Goal: Task Accomplishment & Management: Manage account settings

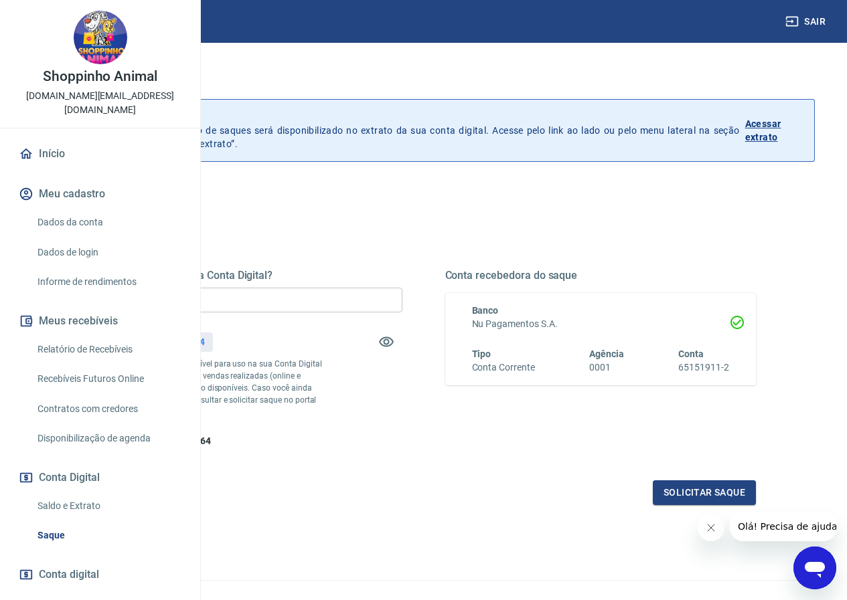
click at [366, 305] on input "R$ 0,00" at bounding box center [246, 300] width 311 height 25
type input "R$ 402,64"
click at [715, 527] on icon "Fechar mensagem da empresa" at bounding box center [710, 528] width 11 height 11
click at [680, 505] on button "Solicitar saque" at bounding box center [704, 493] width 103 height 25
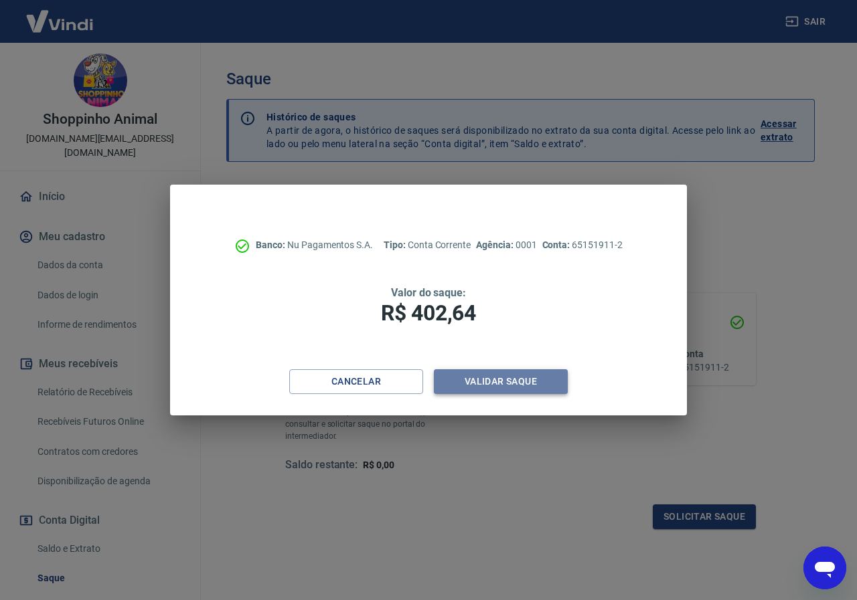
click at [525, 391] on button "Validar saque" at bounding box center [501, 381] width 134 height 25
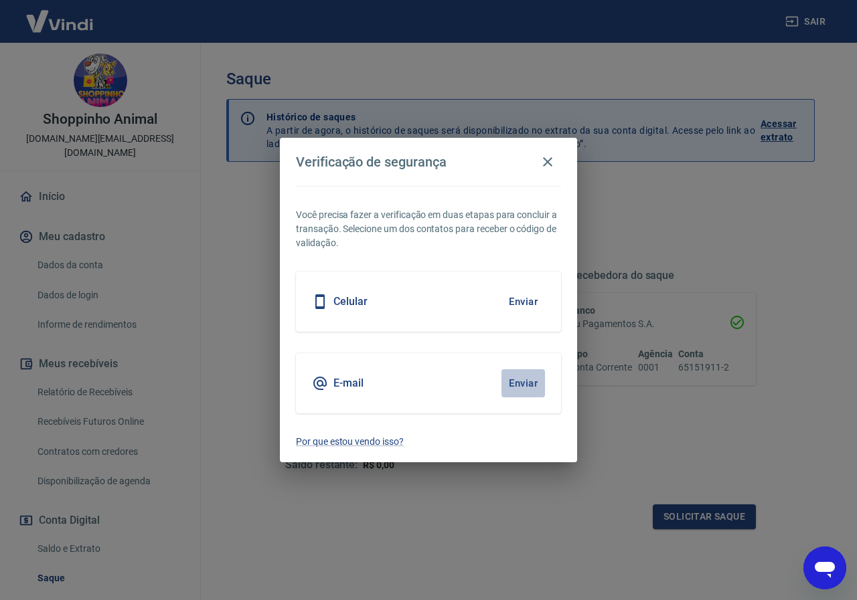
click at [521, 385] on button "Enviar" at bounding box center [523, 383] width 44 height 28
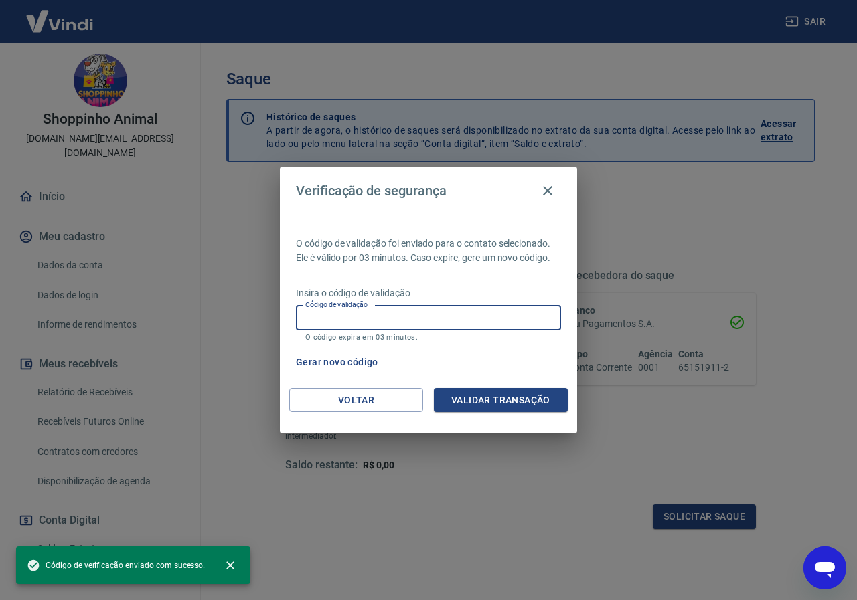
click at [491, 323] on input "Código de validação" at bounding box center [428, 318] width 265 height 25
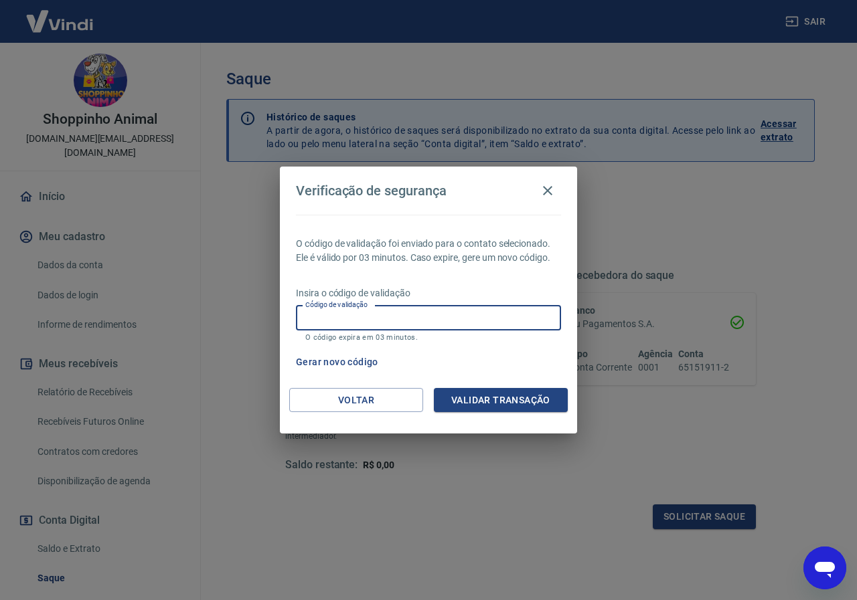
click at [488, 320] on input "Código de validação" at bounding box center [428, 318] width 265 height 25
type input "673492"
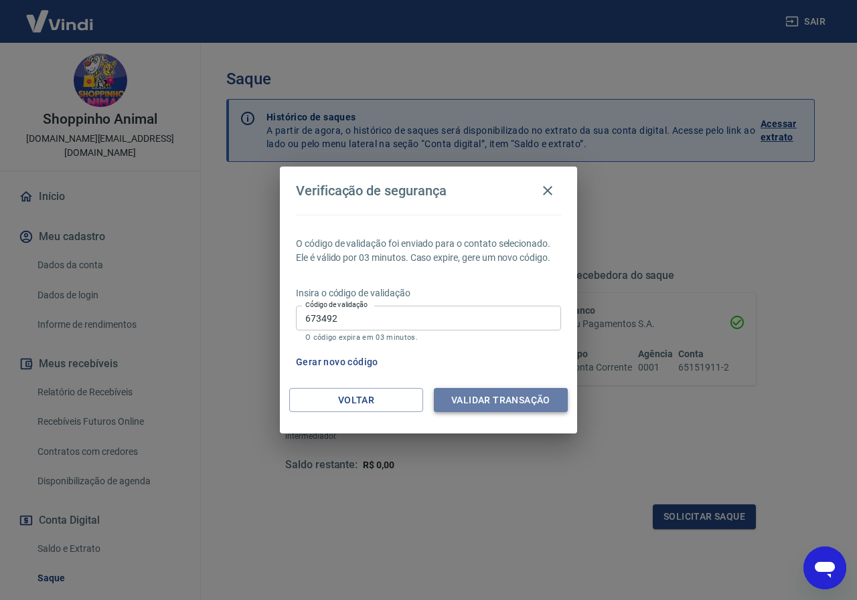
click at [487, 392] on button "Validar transação" at bounding box center [501, 400] width 134 height 25
